Goal: Check status: Check status

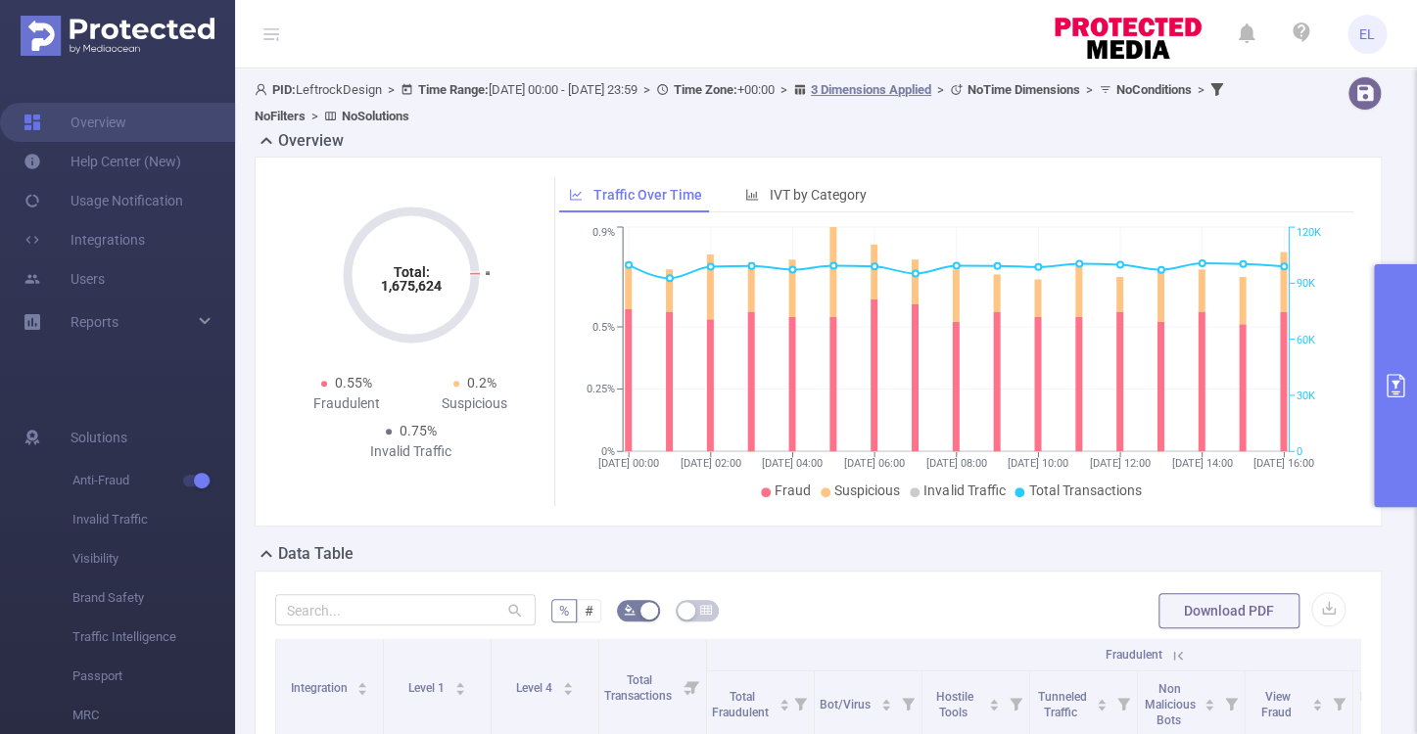
click at [1412, 363] on button "primary" at bounding box center [1395, 385] width 43 height 243
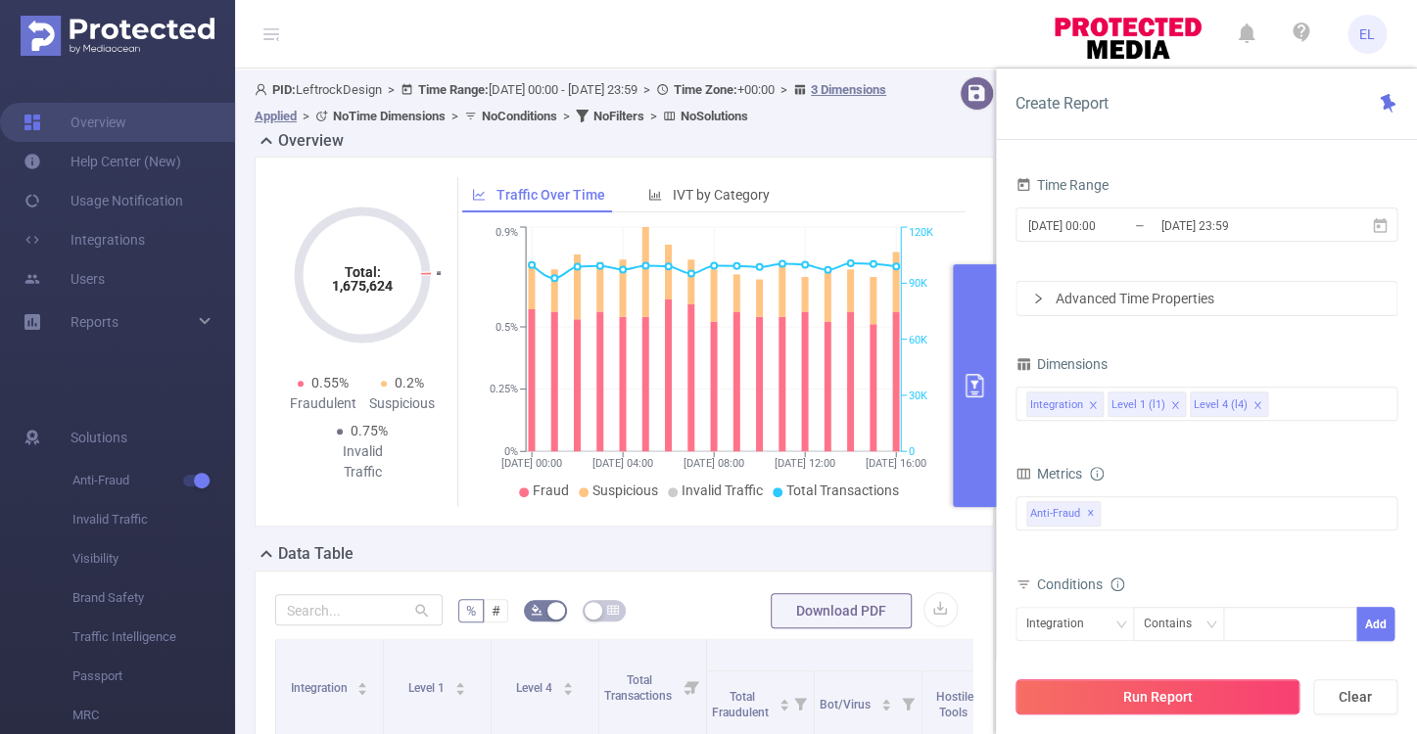
click at [1158, 709] on button "Run Report" at bounding box center [1157, 696] width 284 height 35
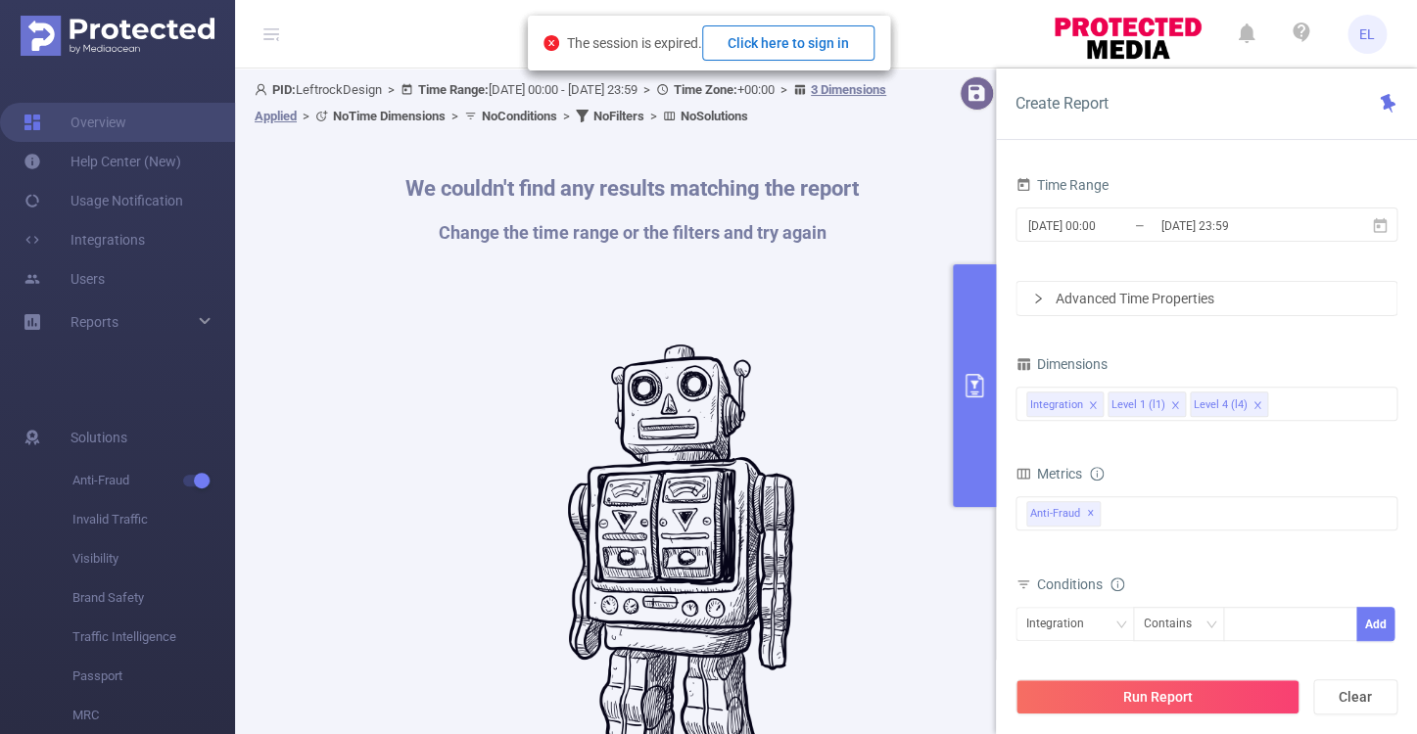
click at [794, 41] on button "Click here to sign in" at bounding box center [788, 42] width 172 height 35
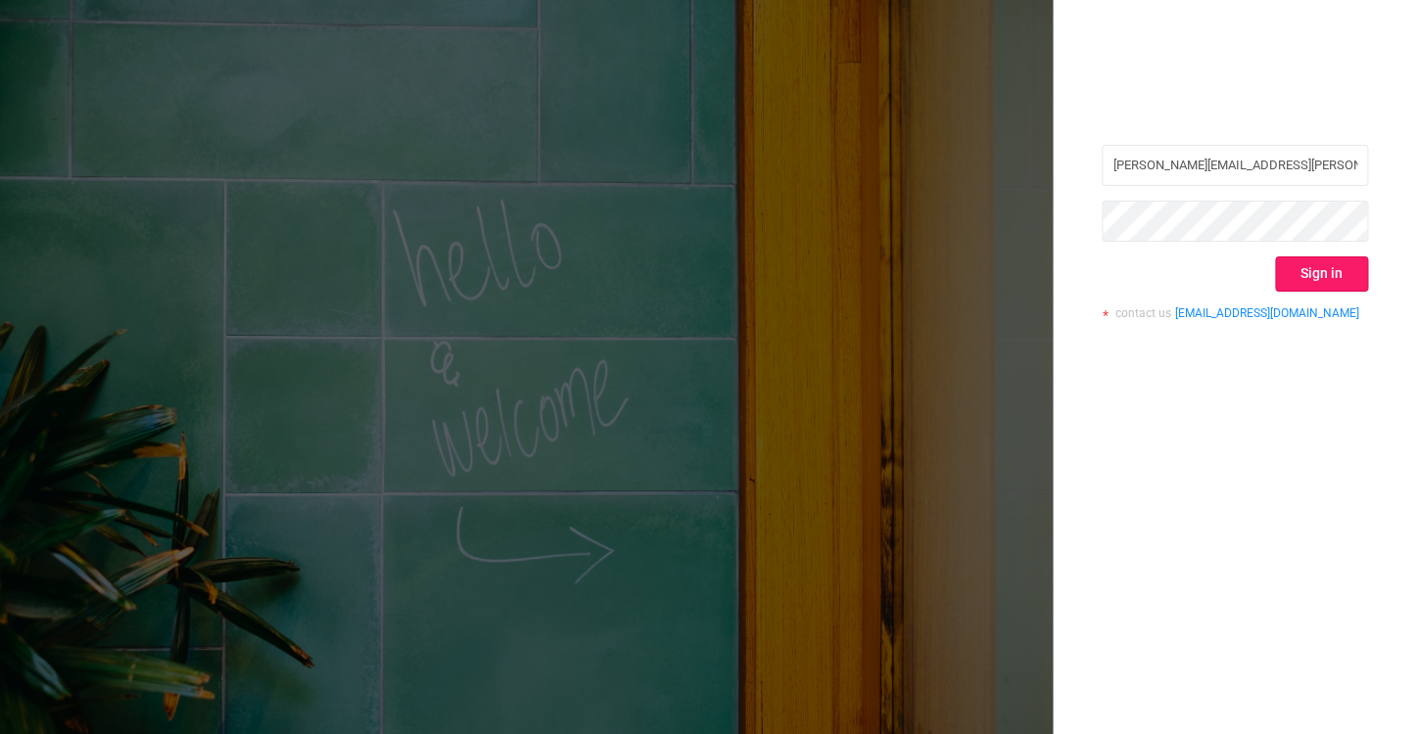
click at [1340, 290] on button "Sign in" at bounding box center [1321, 273] width 93 height 35
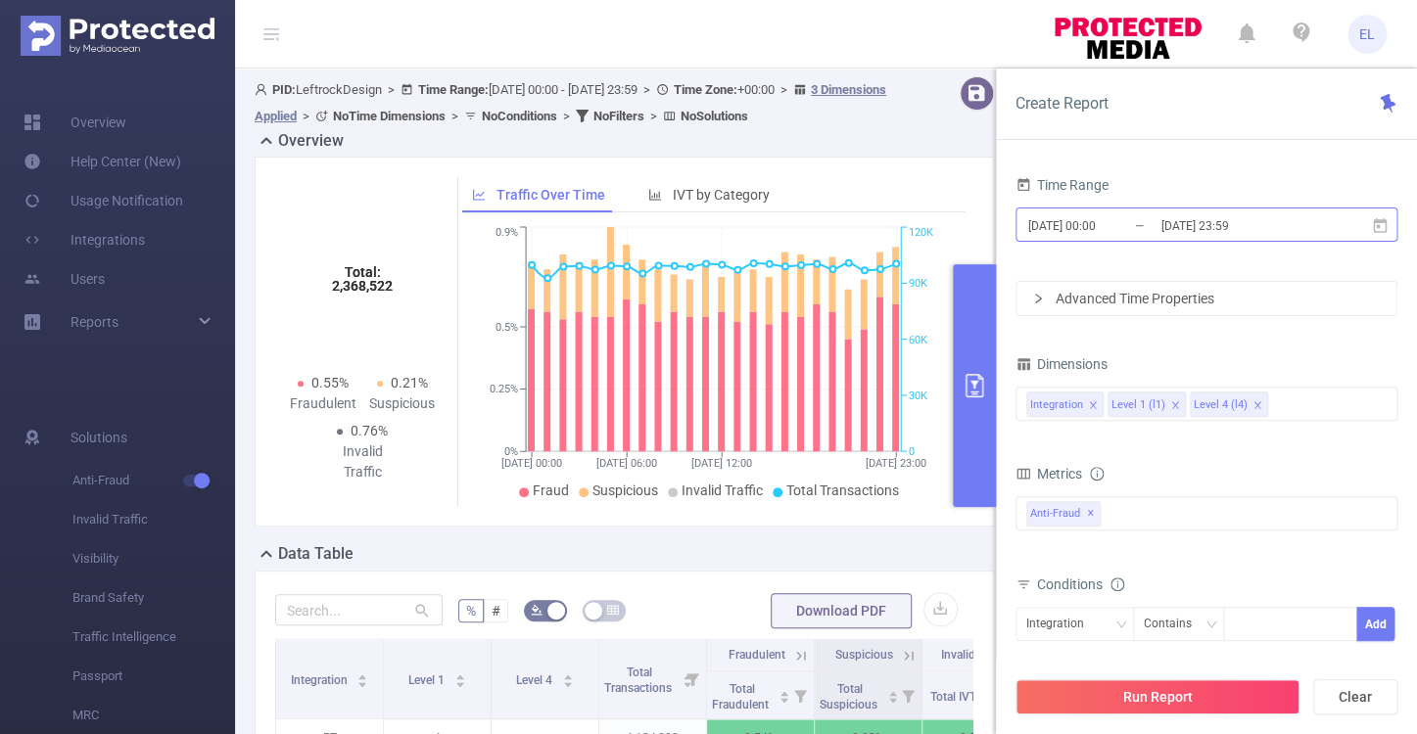
click at [1270, 233] on input "[DATE] 23:59" at bounding box center [1237, 225] width 159 height 26
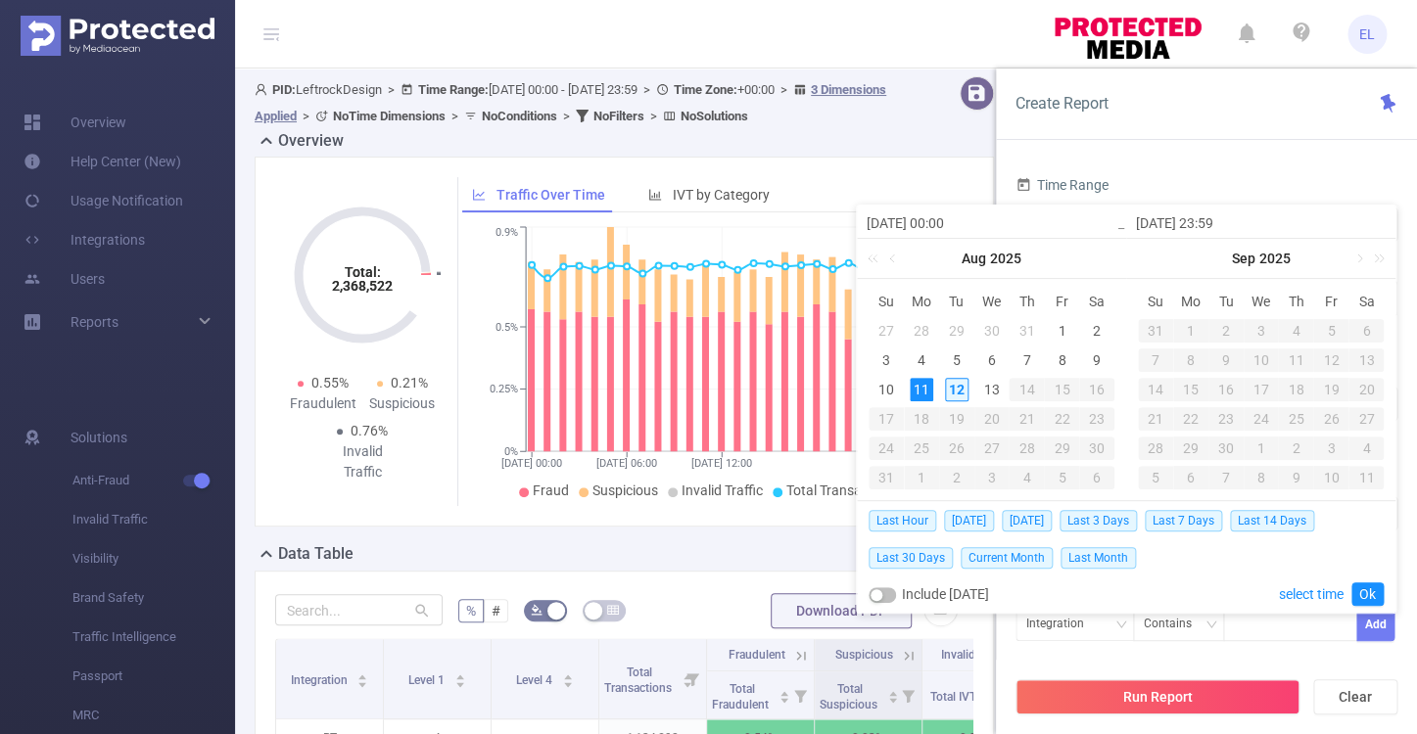
click at [952, 391] on div "12" at bounding box center [956, 389] width 23 height 23
click at [961, 527] on span "Today" at bounding box center [969, 521] width 50 height 22
type input "2025-08-12 00:00"
type input "2025-08-12 23:59"
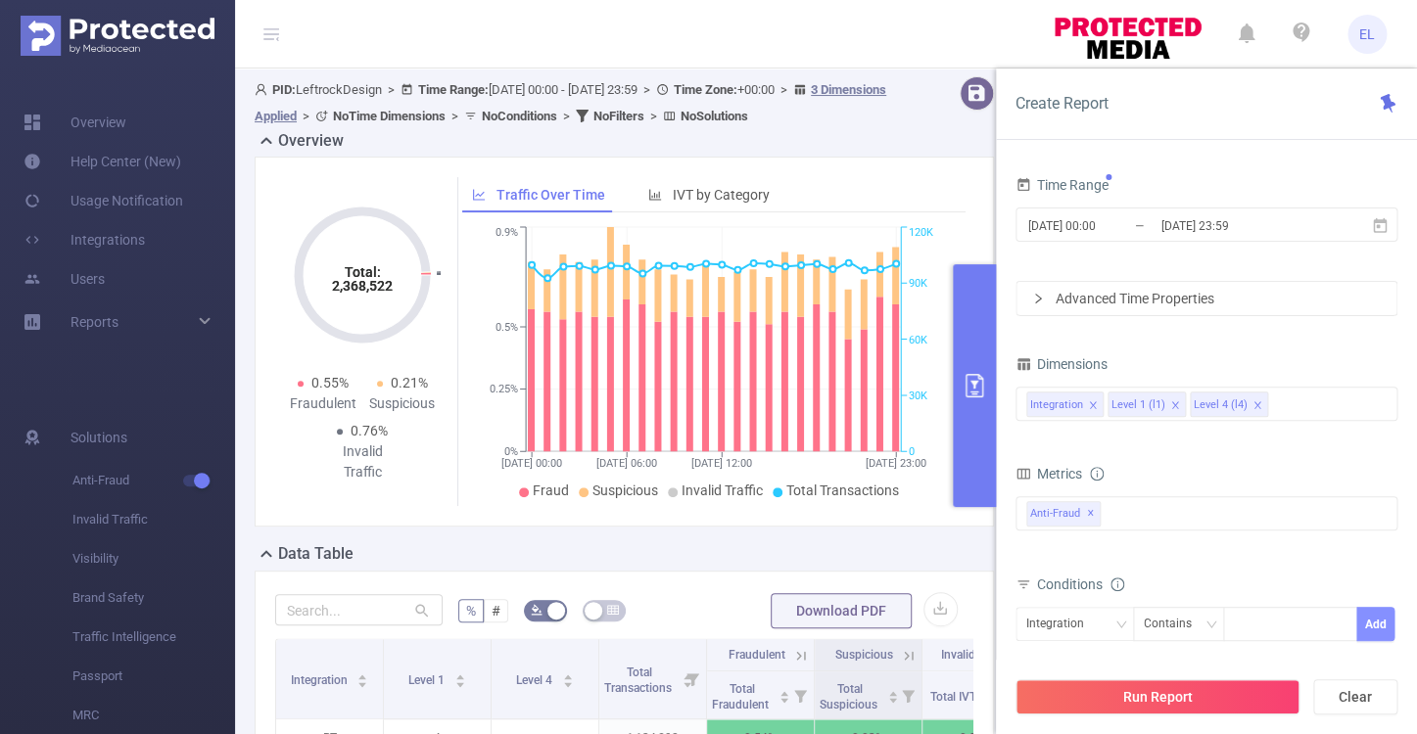
click at [1382, 613] on button "Add" at bounding box center [1375, 624] width 38 height 34
click at [1139, 714] on button "Run Report" at bounding box center [1157, 696] width 284 height 35
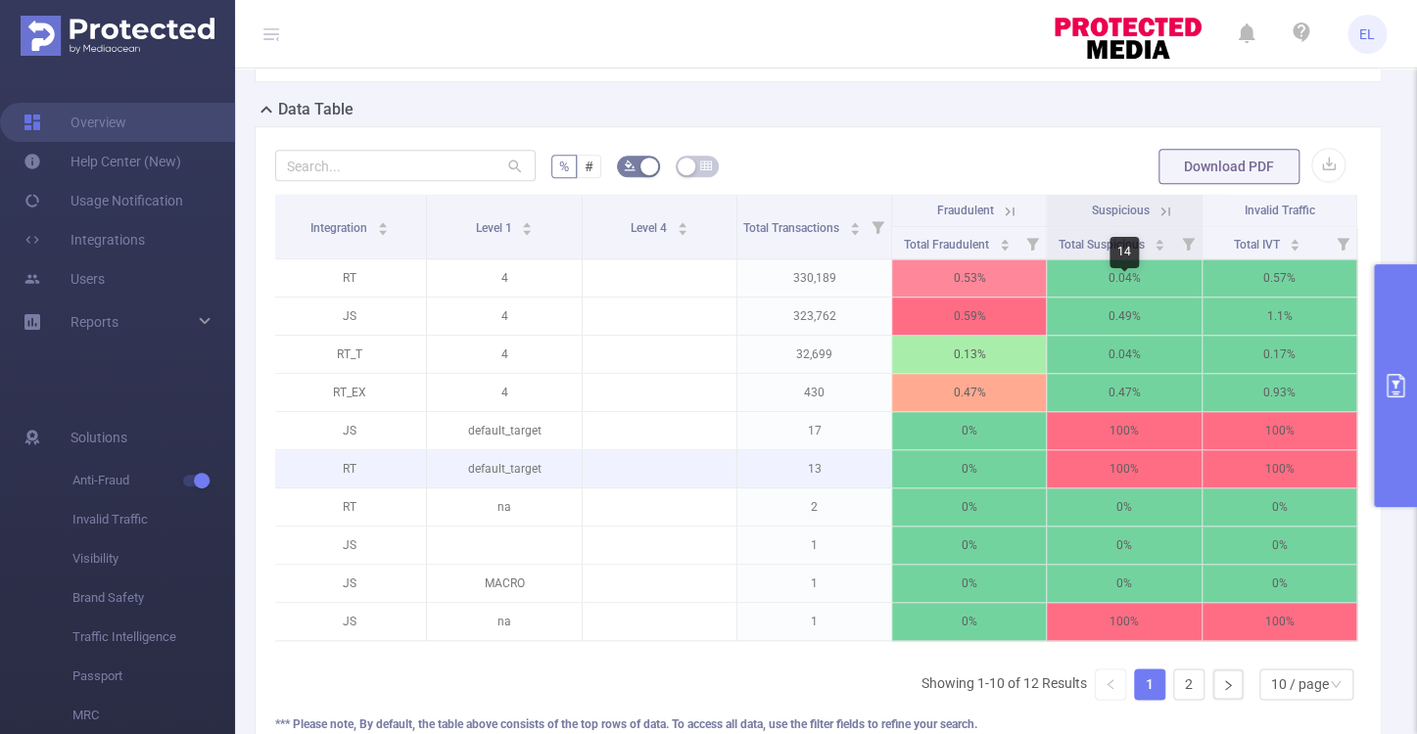
scroll to position [429, 0]
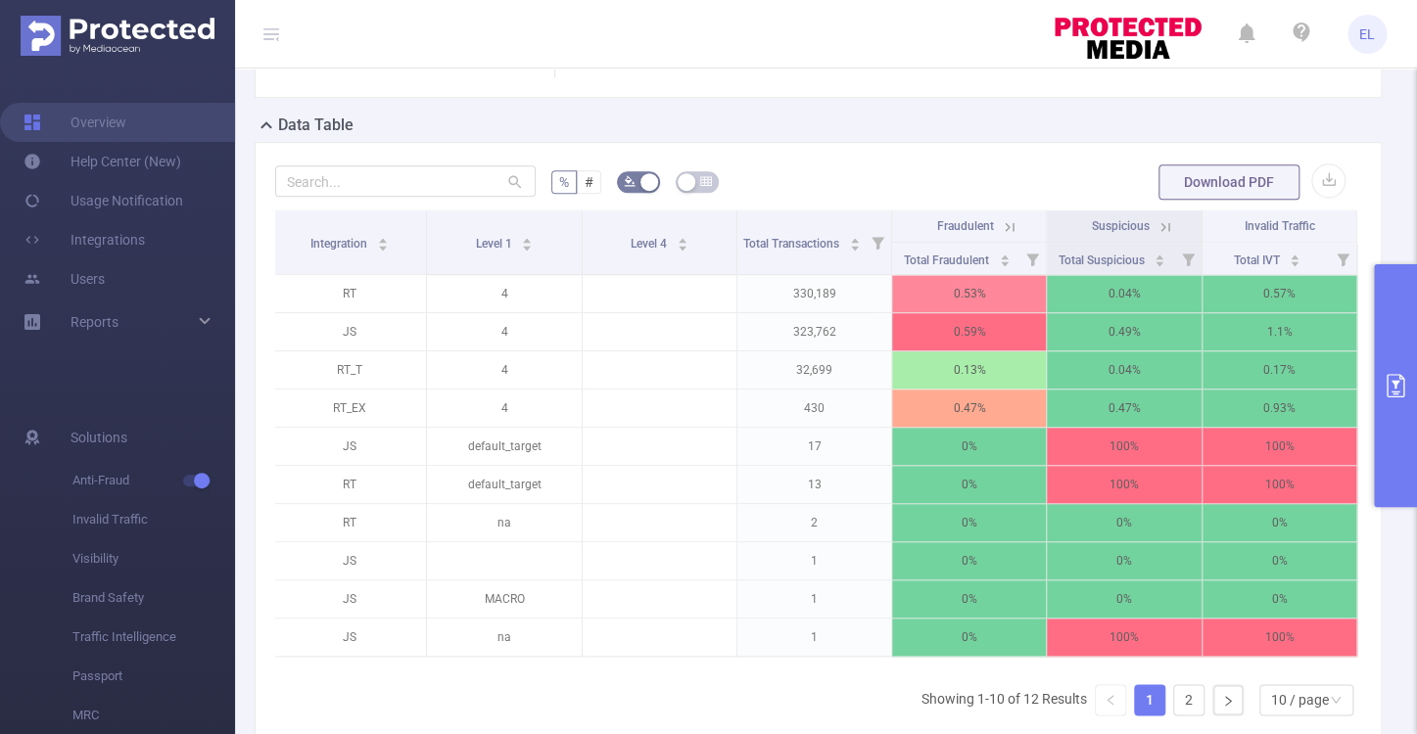
click at [1166, 226] on icon at bounding box center [1165, 227] width 18 height 18
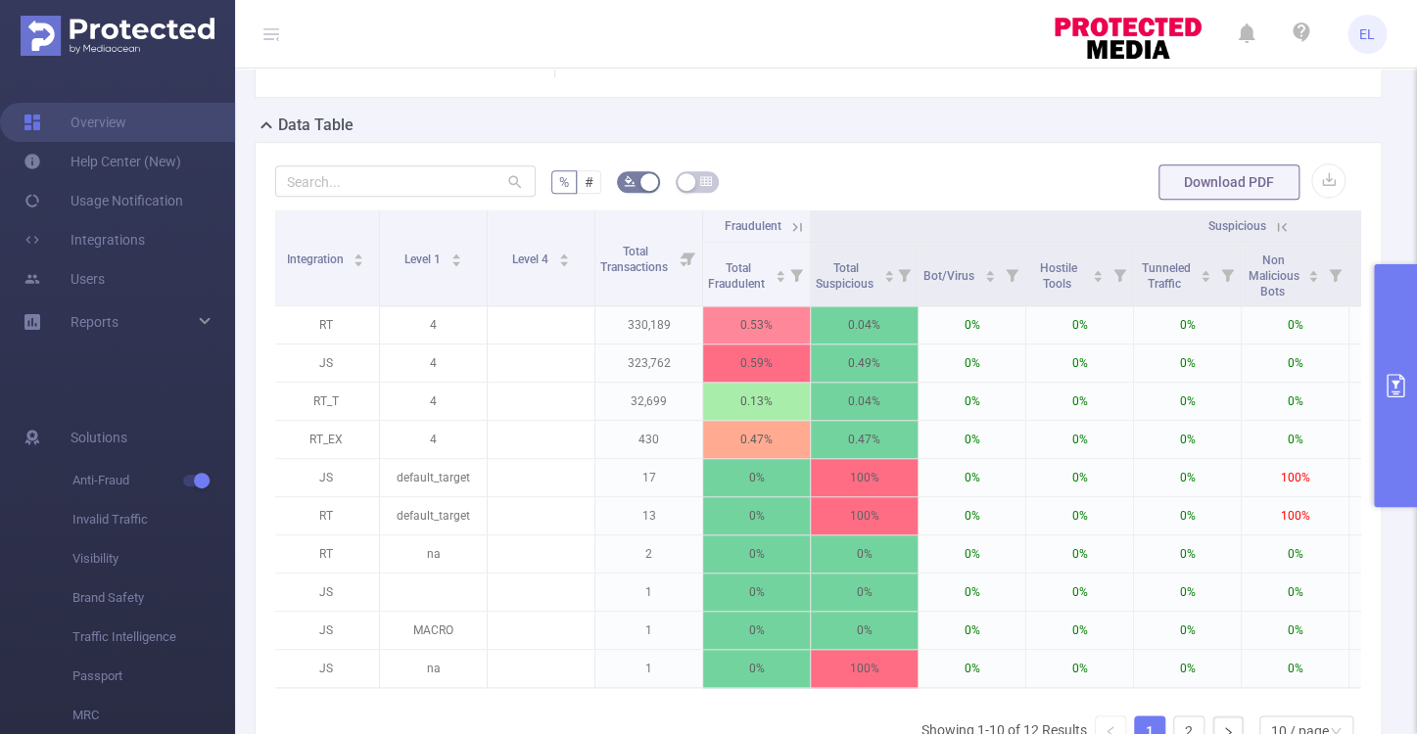
click at [797, 229] on icon at bounding box center [797, 227] width 18 height 18
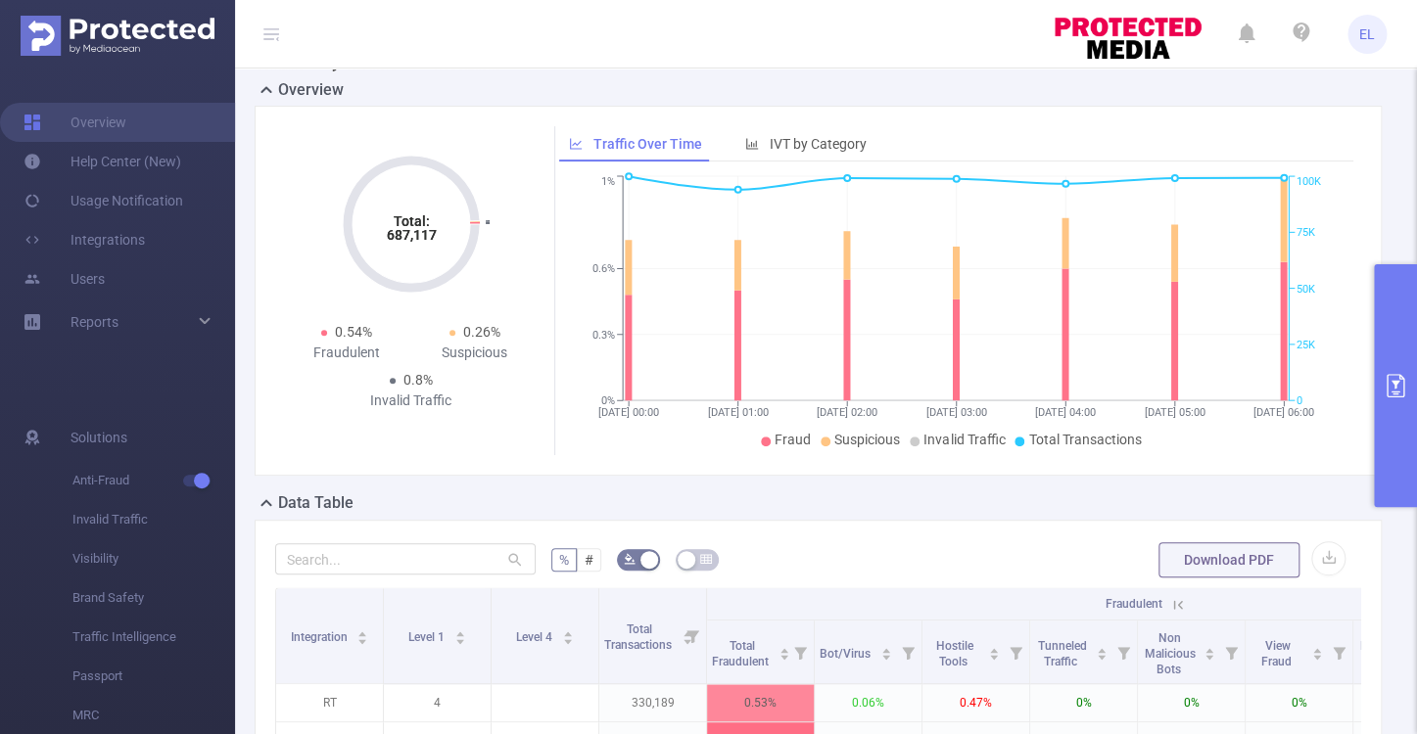
scroll to position [0, 0]
